Goal: Transaction & Acquisition: Purchase product/service

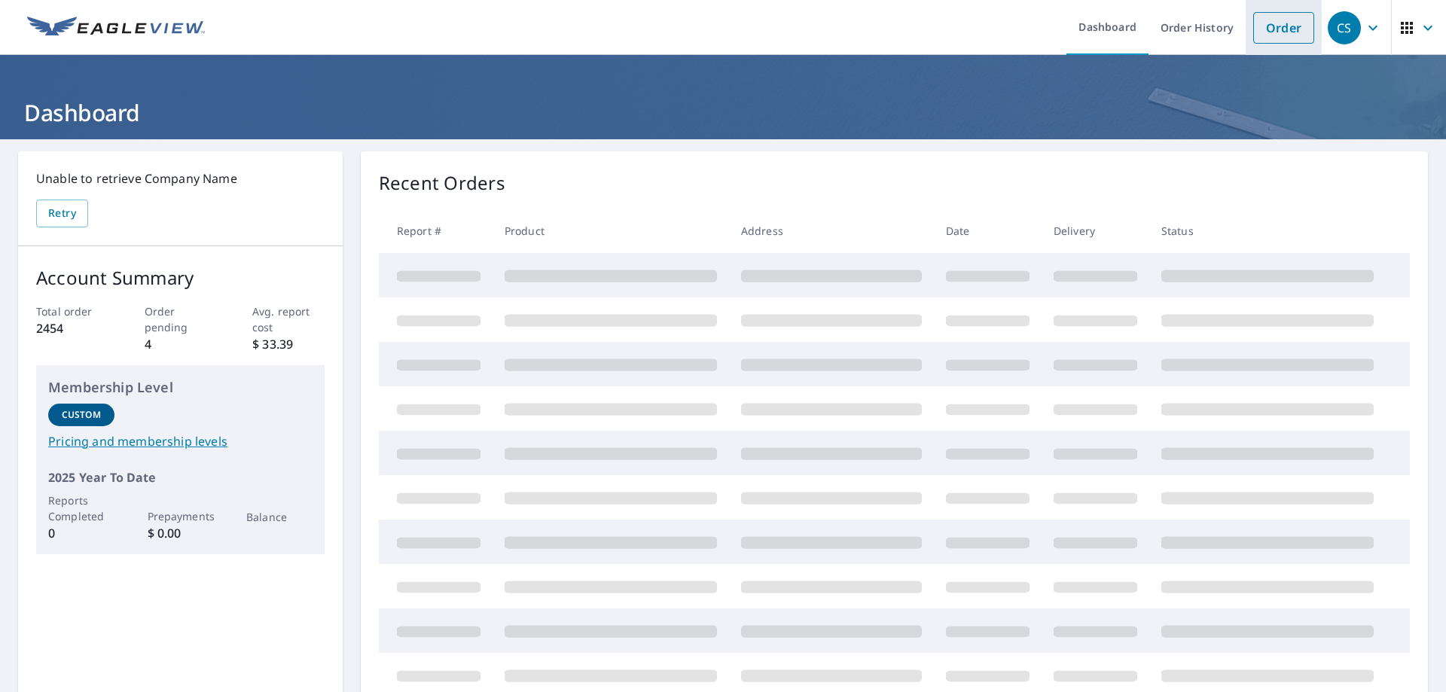
click at [1275, 17] on link "Order" at bounding box center [1283, 28] width 61 height 32
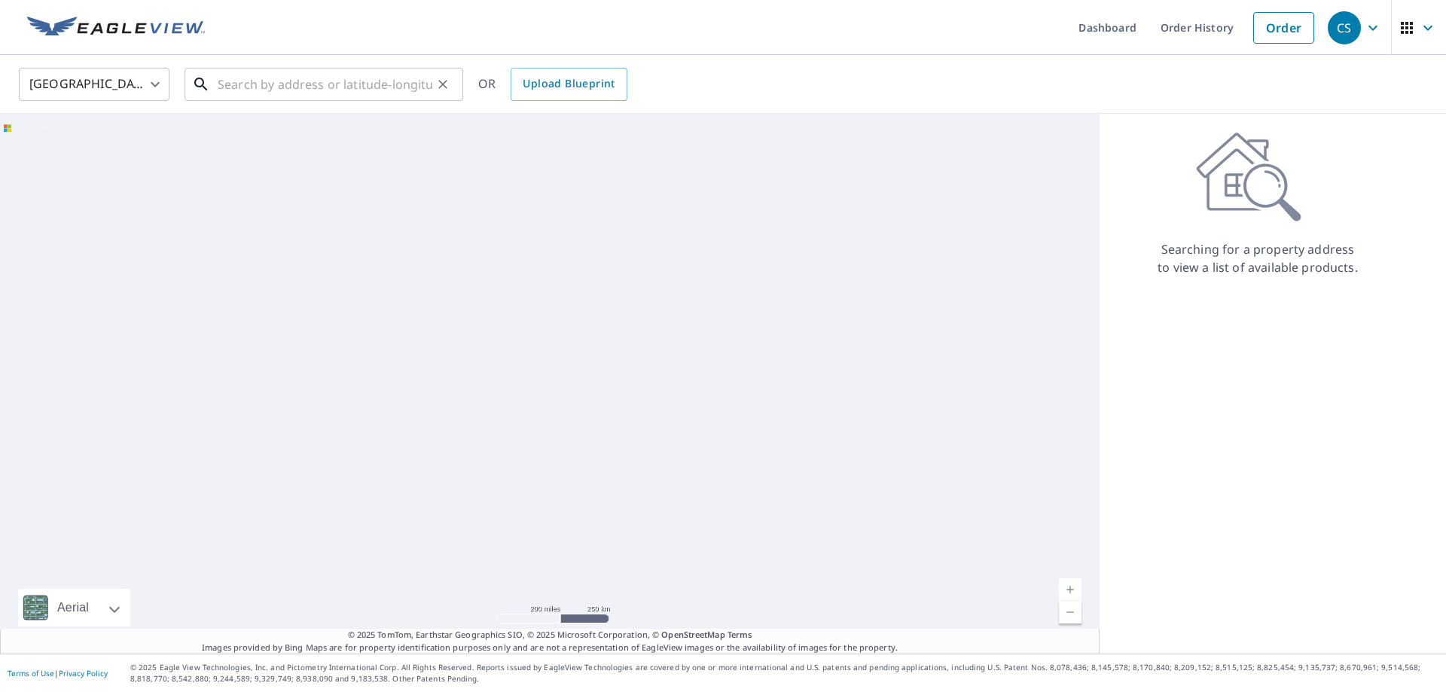
click at [291, 84] on input "text" at bounding box center [325, 84] width 215 height 42
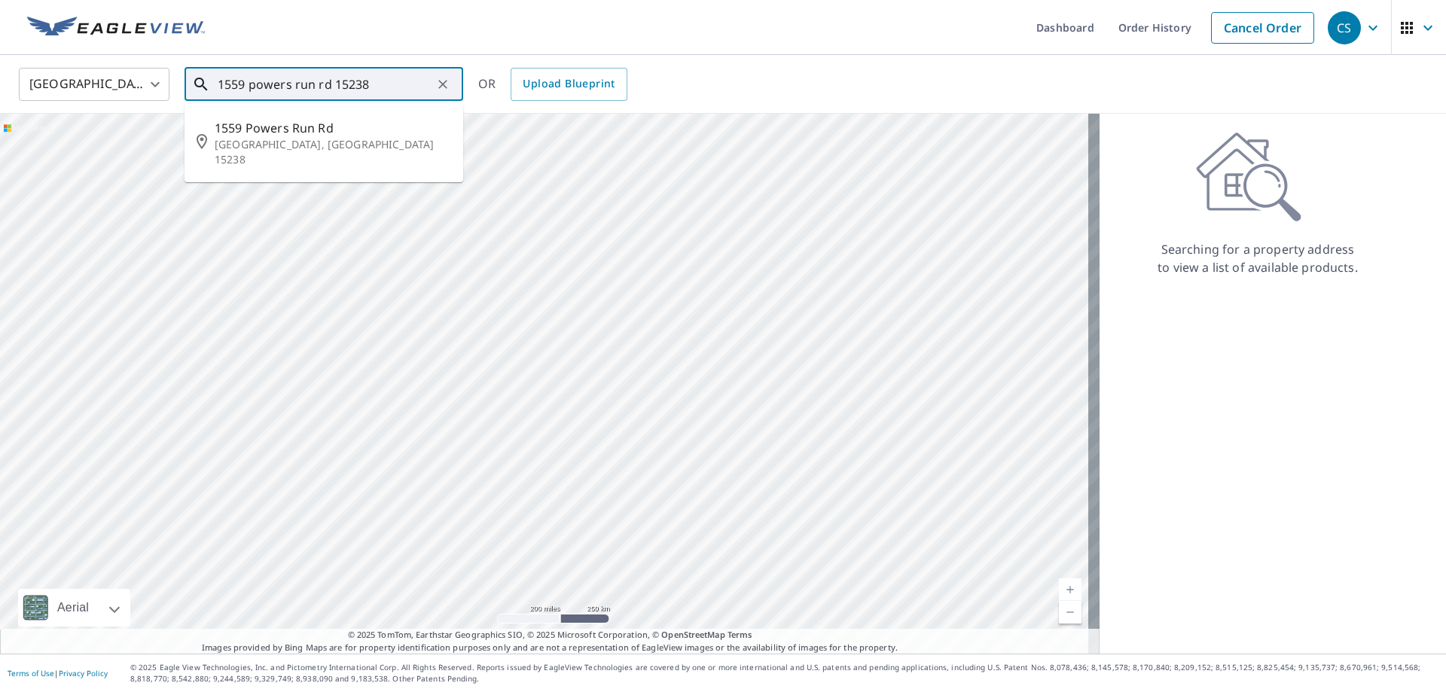
type input "1559 powers run rd 15238"
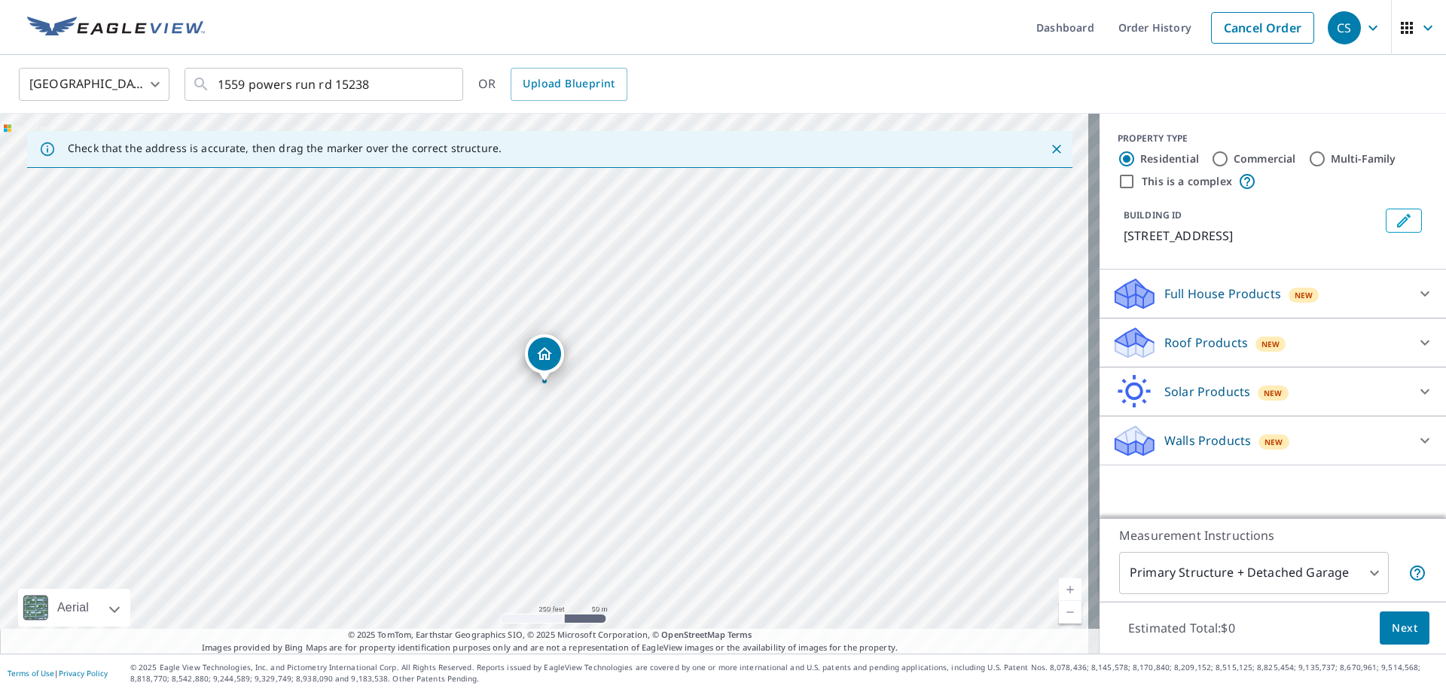
click at [1115, 341] on icon at bounding box center [1134, 337] width 38 height 19
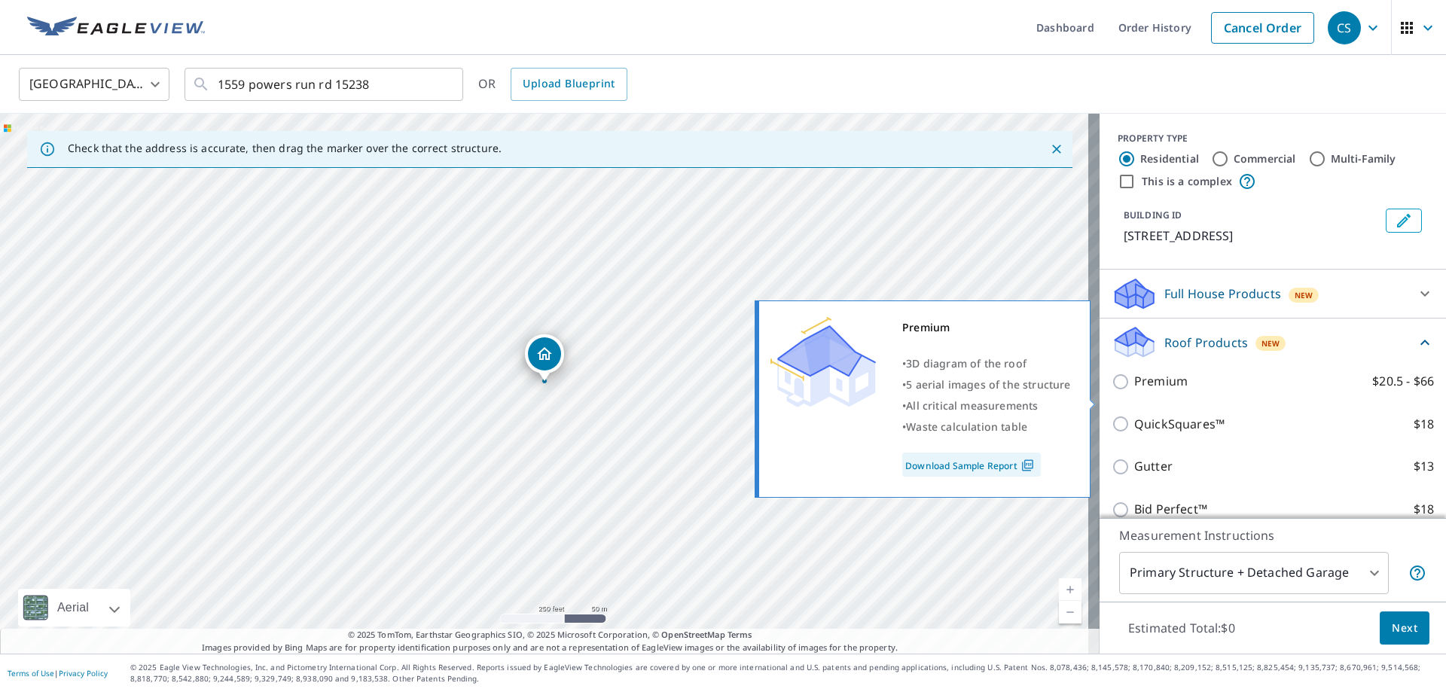
click at [1112, 391] on input "Premium $20.5 - $66" at bounding box center [1123, 382] width 23 height 18
checkbox input "true"
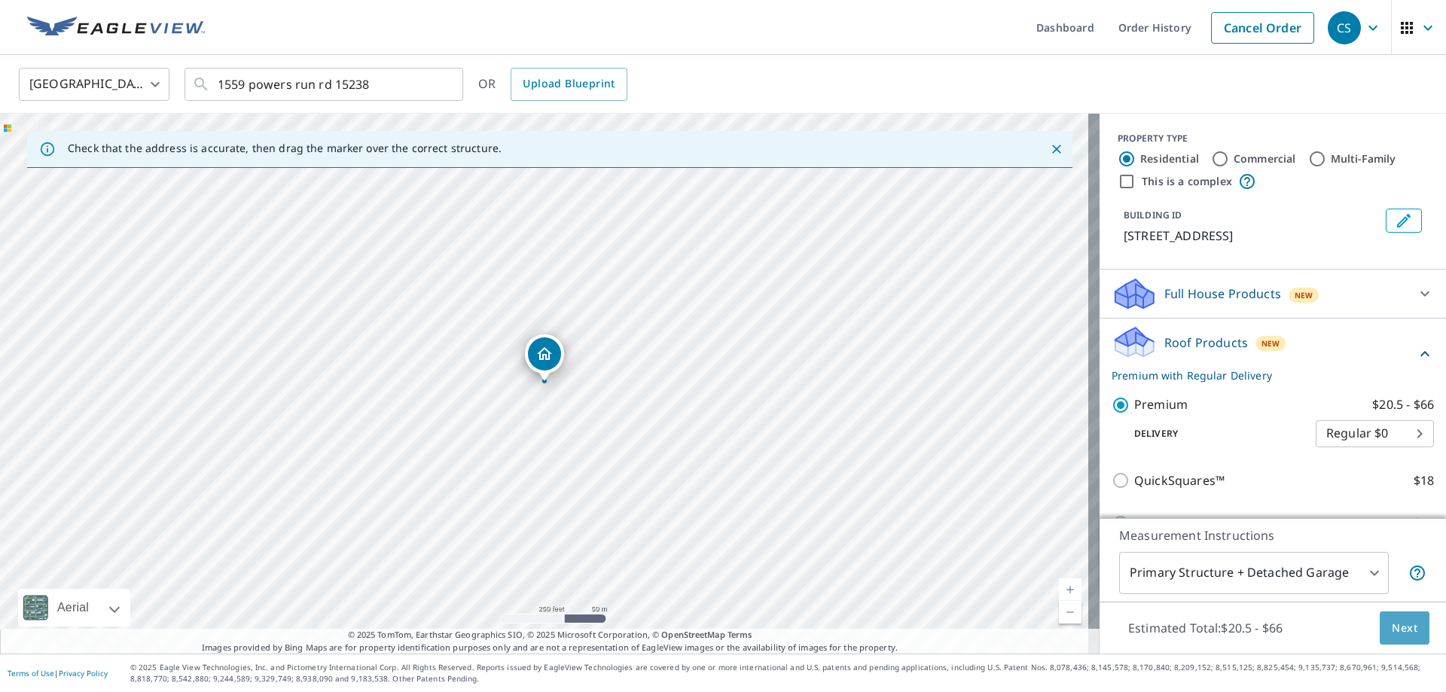
click at [1392, 632] on span "Next" at bounding box center [1405, 628] width 26 height 19
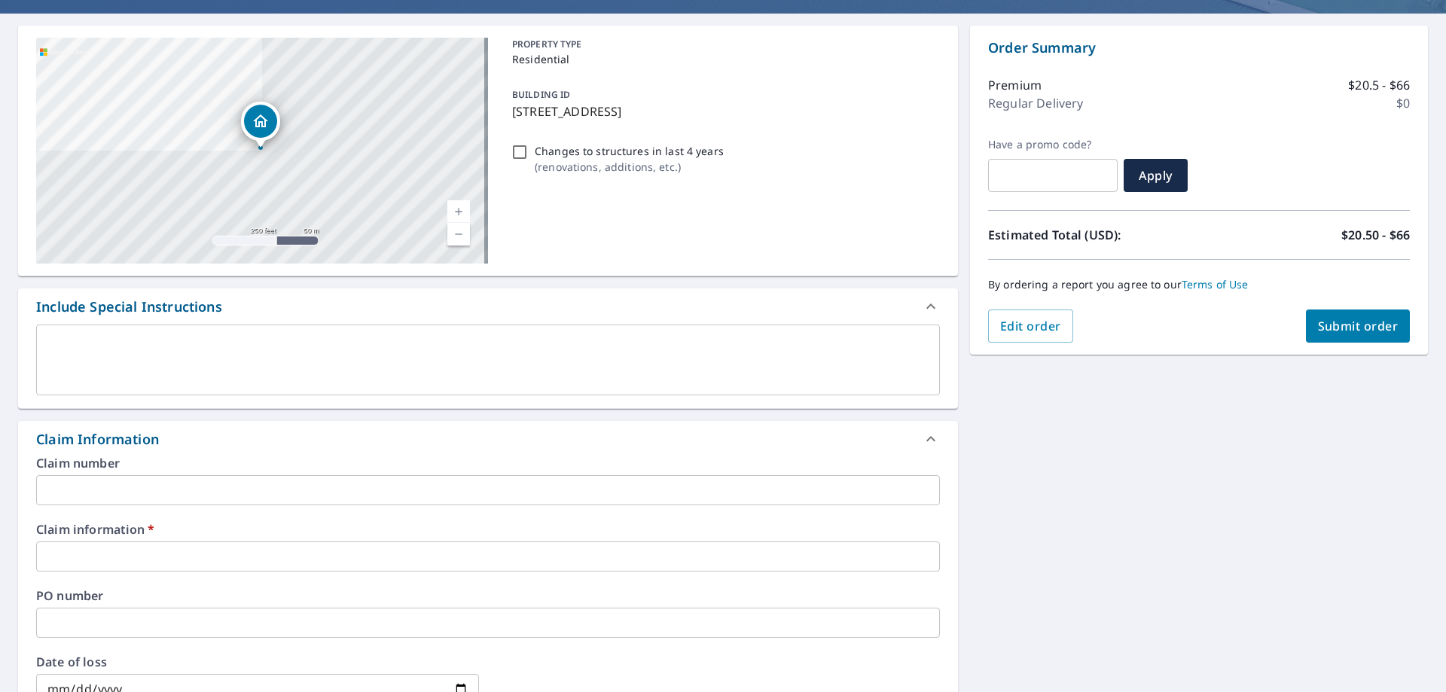
scroll to position [226, 0]
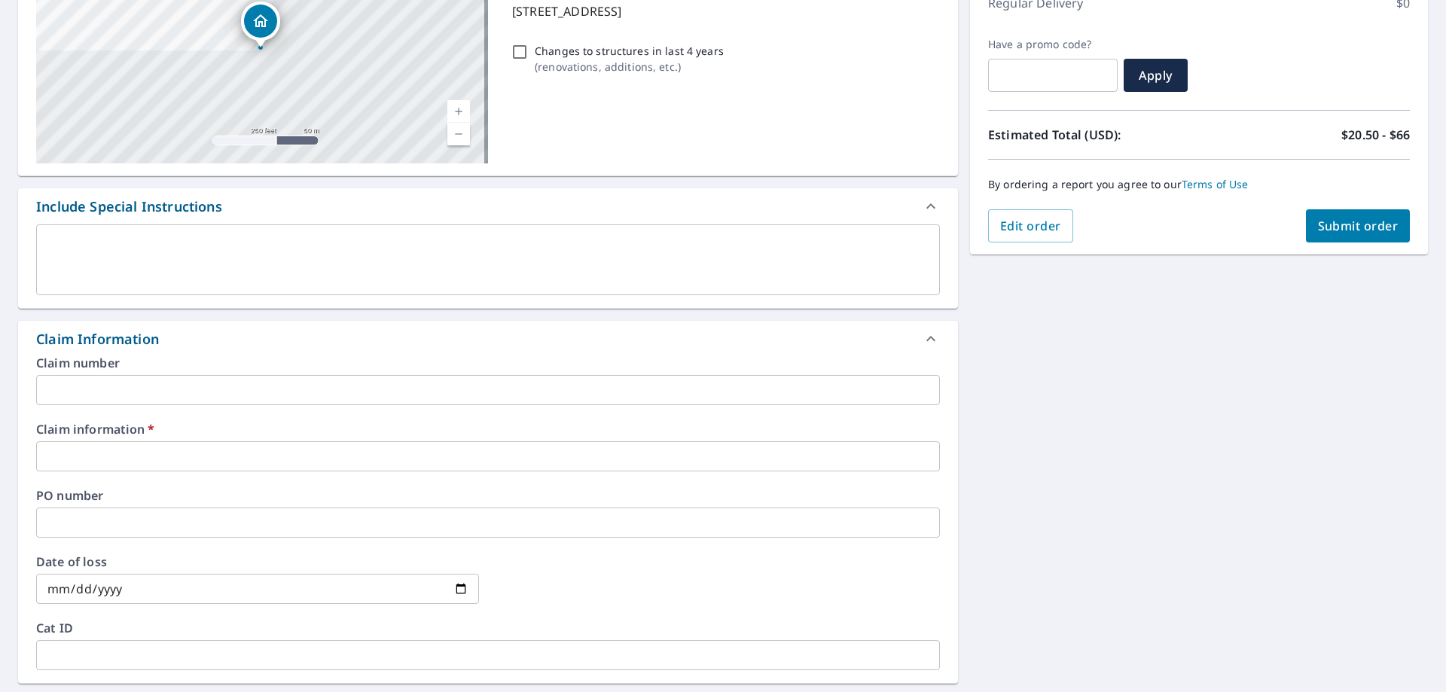
click at [453, 459] on input "text" at bounding box center [488, 456] width 904 height 30
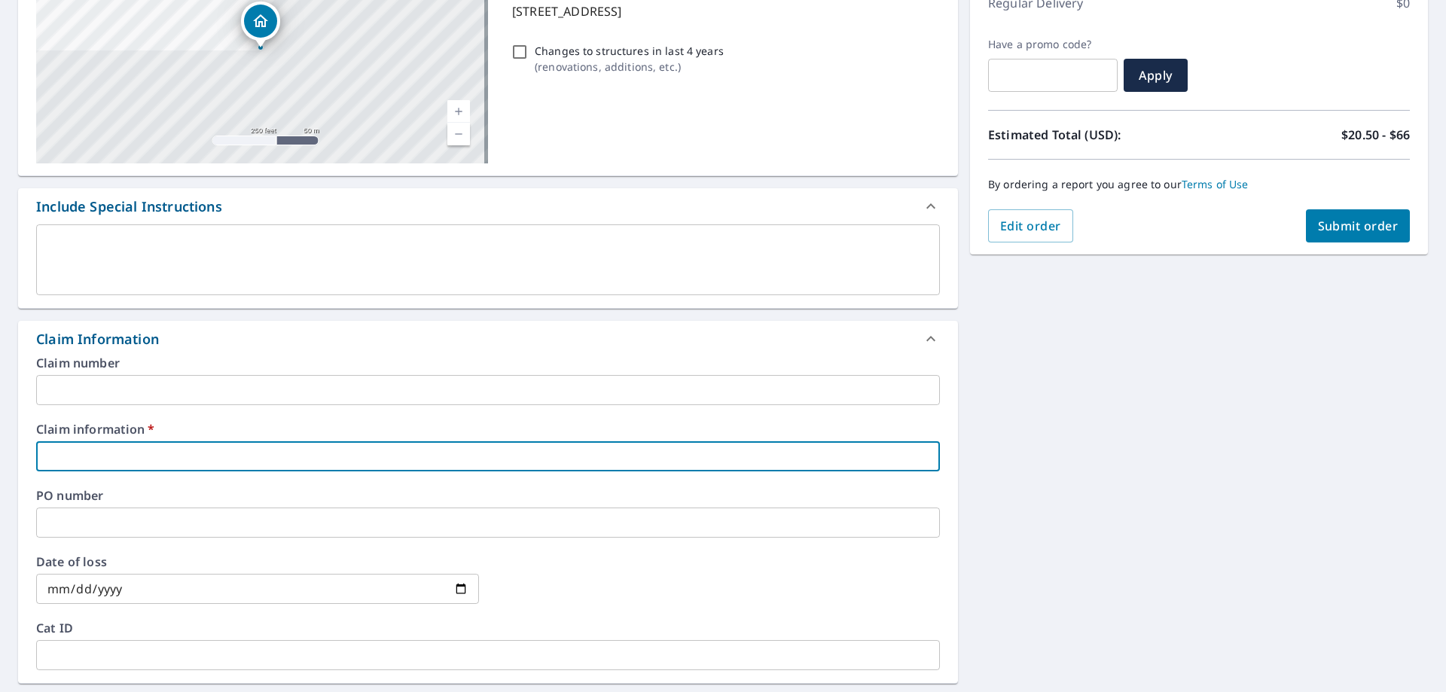
drag, startPoint x: 456, startPoint y: 462, endPoint x: 414, endPoint y: 450, distance: 43.9
click at [414, 450] on input "text" at bounding box center [488, 456] width 904 height 30
type input "e"
checkbox input "true"
type input "[PERSON_NAME]"
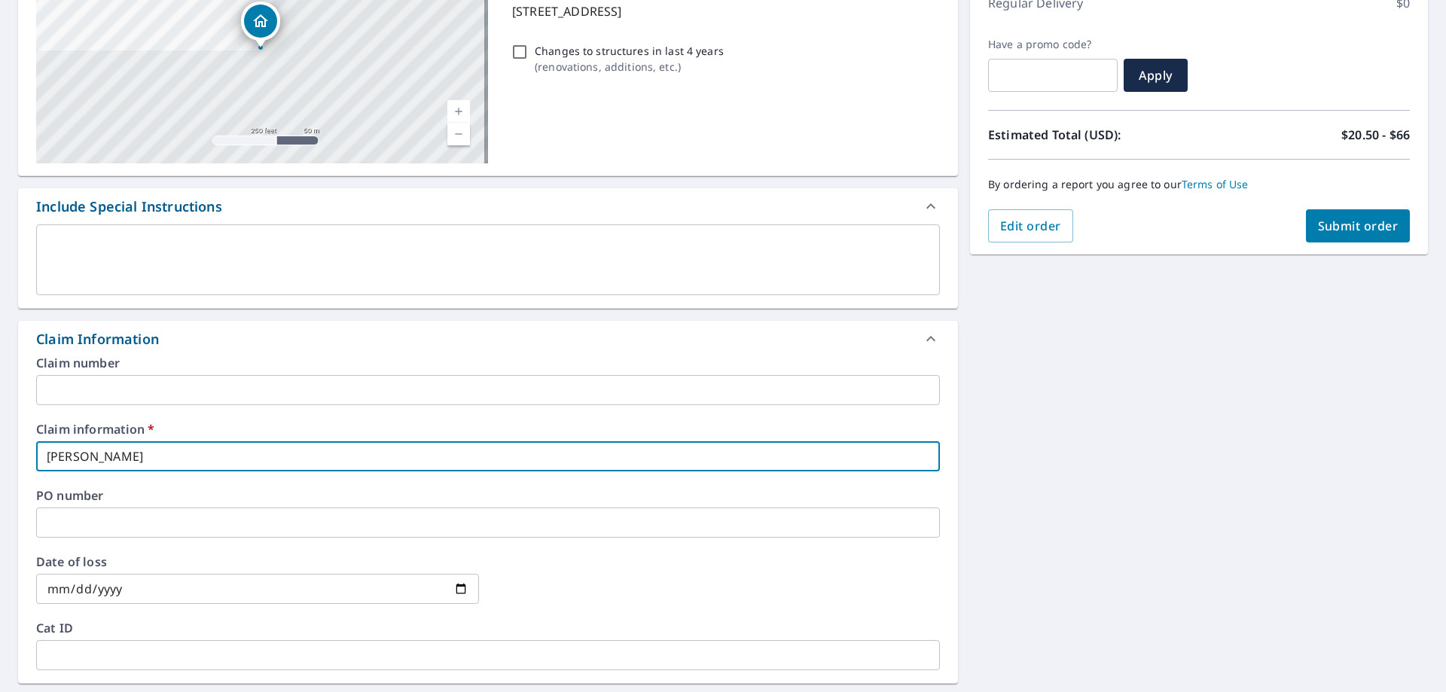
checkbox input "true"
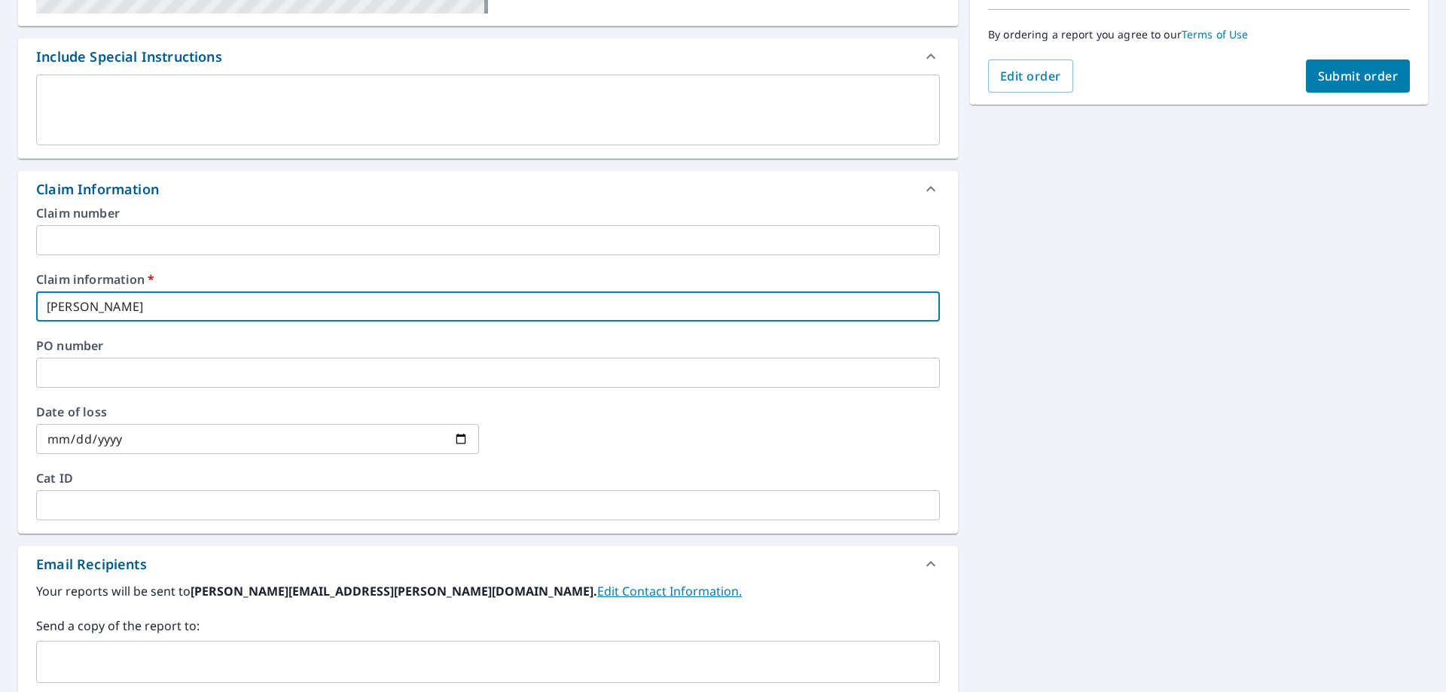
scroll to position [377, 0]
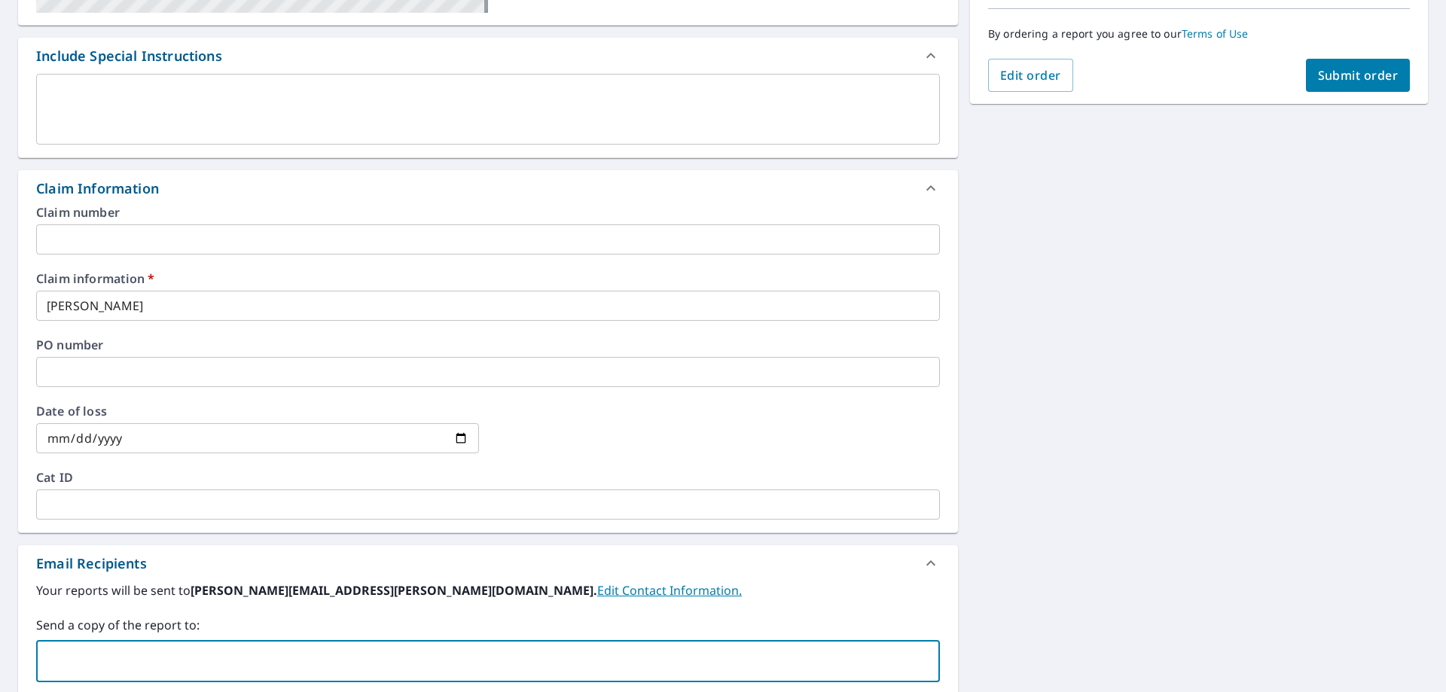
click at [75, 665] on input "text" at bounding box center [477, 661] width 868 height 29
paste input "[EMAIL_ADDRESS][DOMAIN_NAME]"
type input "[EMAIL_ADDRESS][DOMAIN_NAME]"
click at [1368, 45] on div "By ordering a report you agree to our Terms of Use" at bounding box center [1199, 34] width 422 height 50
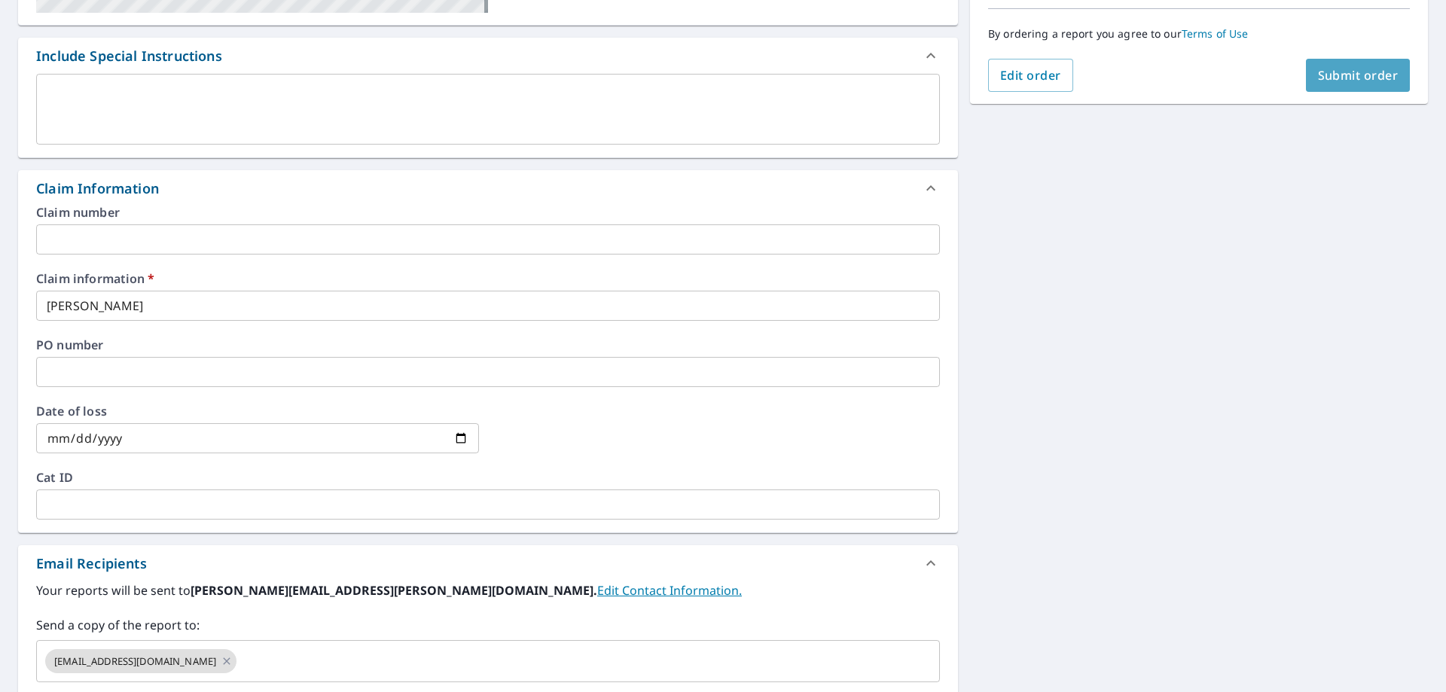
click at [1347, 72] on span "Submit order" at bounding box center [1358, 75] width 81 height 17
checkbox input "true"
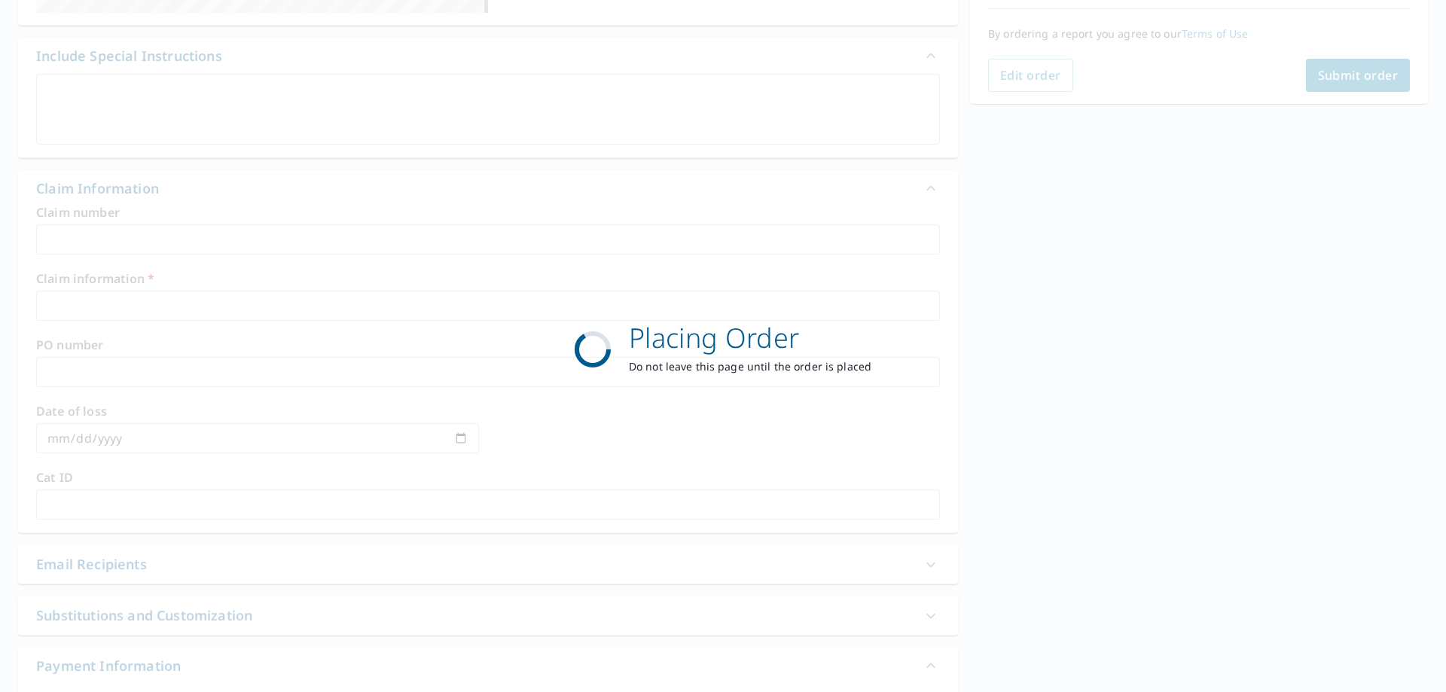
scroll to position [194, 0]
